Goal: Check status: Check status

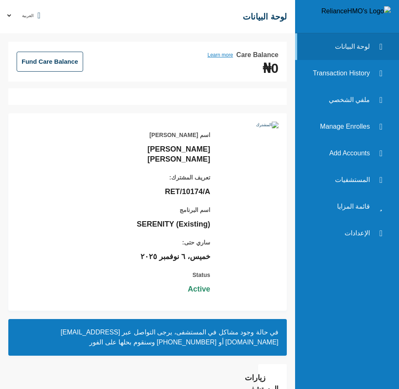
click at [12, 15] on select "العربية ENGLISH" at bounding box center [20, 15] width 29 height 5
select select "ENGLISH"
click at [35, 13] on select "العربية ENGLISH" at bounding box center [20, 15] width 29 height 5
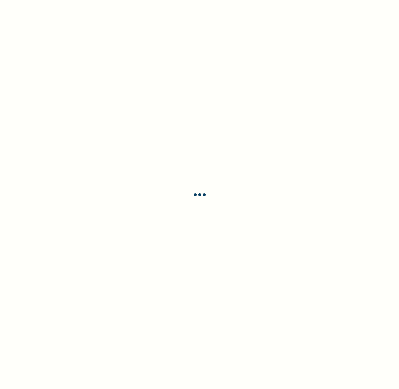
select select "ENGLISH"
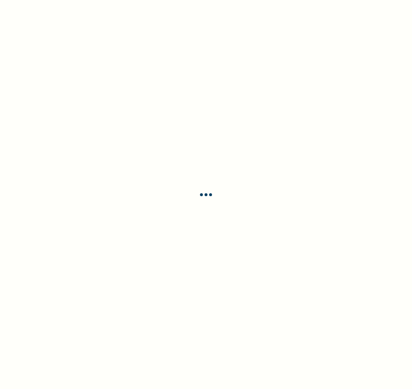
select select "ENGLISH"
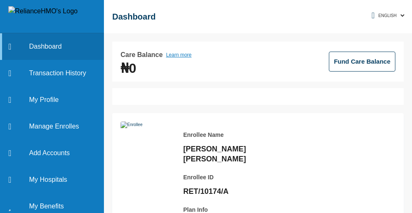
click at [405, 213] on div "Care Balance Learn more ₦0 Fund Care Balance Enrollee Name Kelvin Kelvin Enroll…" at bounding box center [258, 123] width 308 height 180
click at [404, 213] on div "Care Balance Learn more ₦0 Fund Care Balance Enrollee Name Kelvin Kelvin Enroll…" at bounding box center [258, 123] width 308 height 180
click at [405, 213] on div "Care Balance Learn more ₦0 Fund Care Balance Enrollee Name Kelvin Kelvin Enroll…" at bounding box center [258, 123] width 308 height 180
drag, startPoint x: 332, startPoint y: 217, endPoint x: 330, endPoint y: 232, distance: 15.1
click at [330, 232] on div "Enrollee Name Kelvin Kelvin Enrollee ID RET/10174/A Plan Info SERENITY (Existin…" at bounding box center [285, 211] width 220 height 181
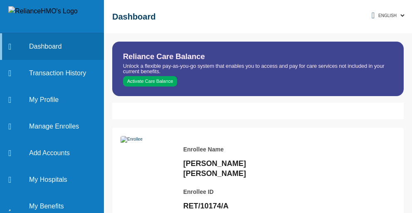
select select "ENGLISH"
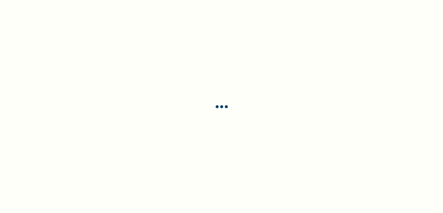
select select "ENGLISH"
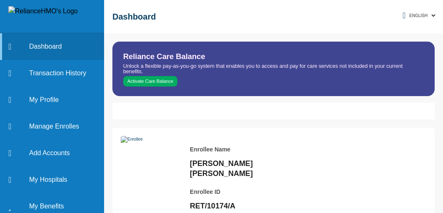
select select "ENGLISH"
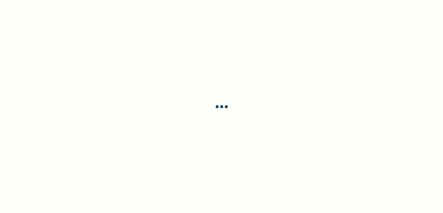
select select "ENGLISH"
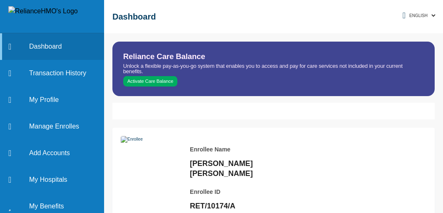
click at [243, 10] on div "☰ Dashboard" at bounding box center [273, 16] width 339 height 33
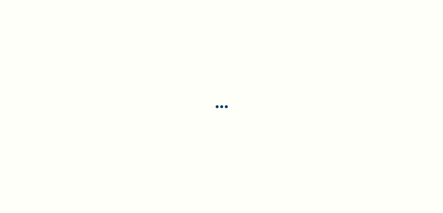
select select "ENGLISH"
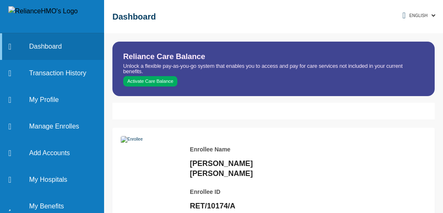
click at [279, 172] on div "Enrollee Name Kelvin Kelvin Enrollee ID RET/10174/A" at bounding box center [248, 173] width 116 height 75
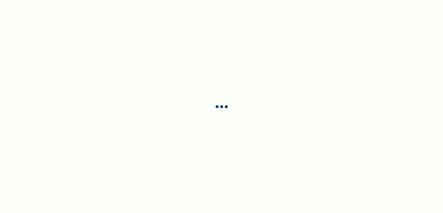
select select "ENGLISH"
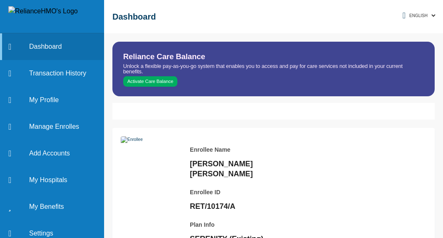
select select "ENGLISH"
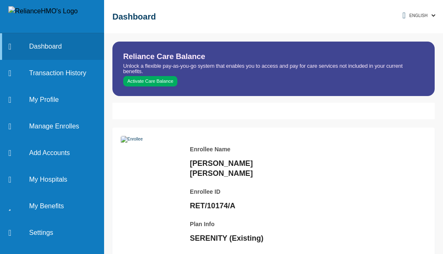
click at [144, 79] on button "Activate Care Balance" at bounding box center [150, 81] width 54 height 11
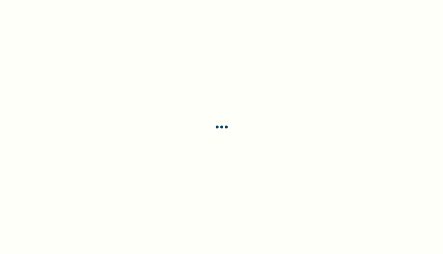
select select "ENGLISH"
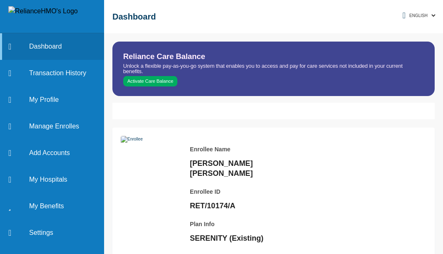
click at [166, 77] on button "Activate Care Balance" at bounding box center [150, 81] width 54 height 11
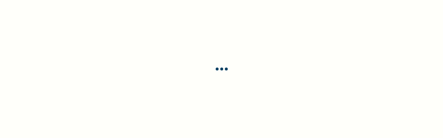
select select "ENGLISH"
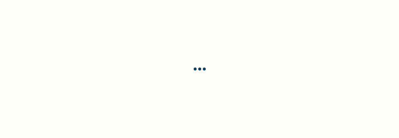
select select "ENGLISH"
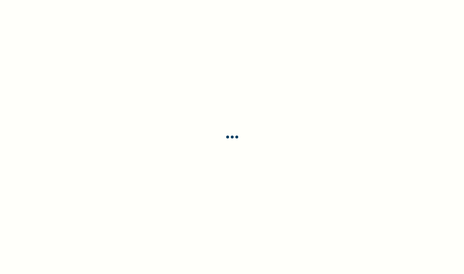
select select "ENGLISH"
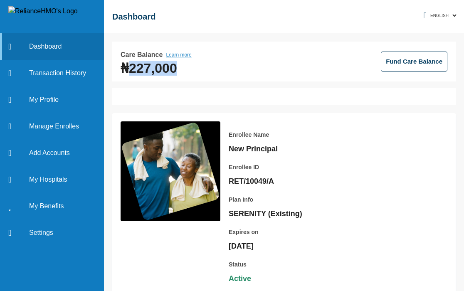
drag, startPoint x: 194, startPoint y: 71, endPoint x: 127, endPoint y: 67, distance: 67.1
click at [127, 67] on div "Care Balance Learn more ₦227,000 Fund Care Balance" at bounding box center [284, 61] width 327 height 23
